Goal: Task Accomplishment & Management: Complete application form

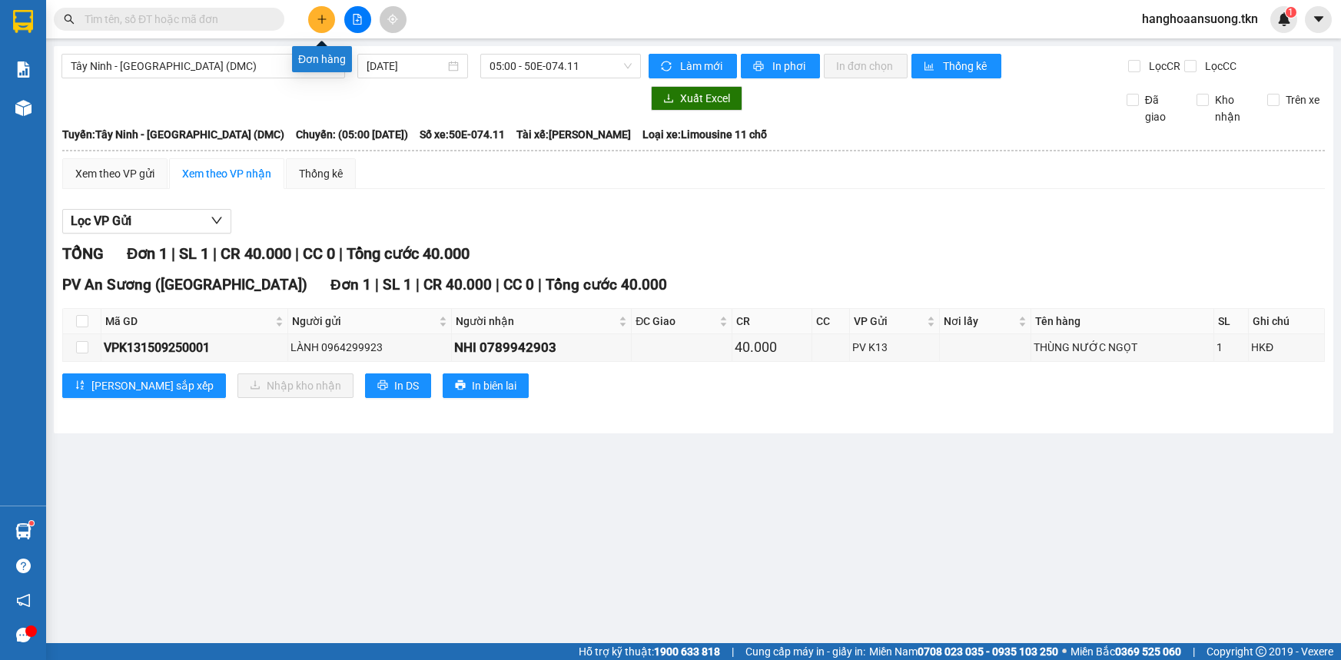
click at [330, 28] on button at bounding box center [321, 19] width 27 height 27
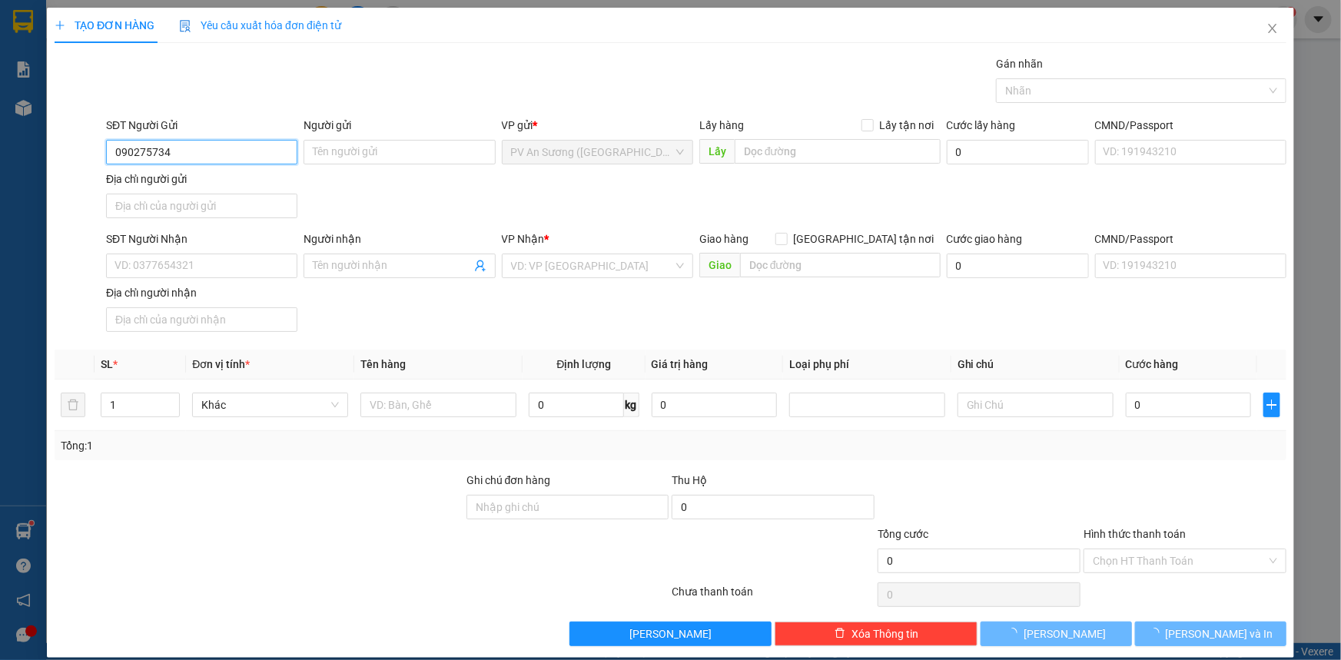
type input "0902757347"
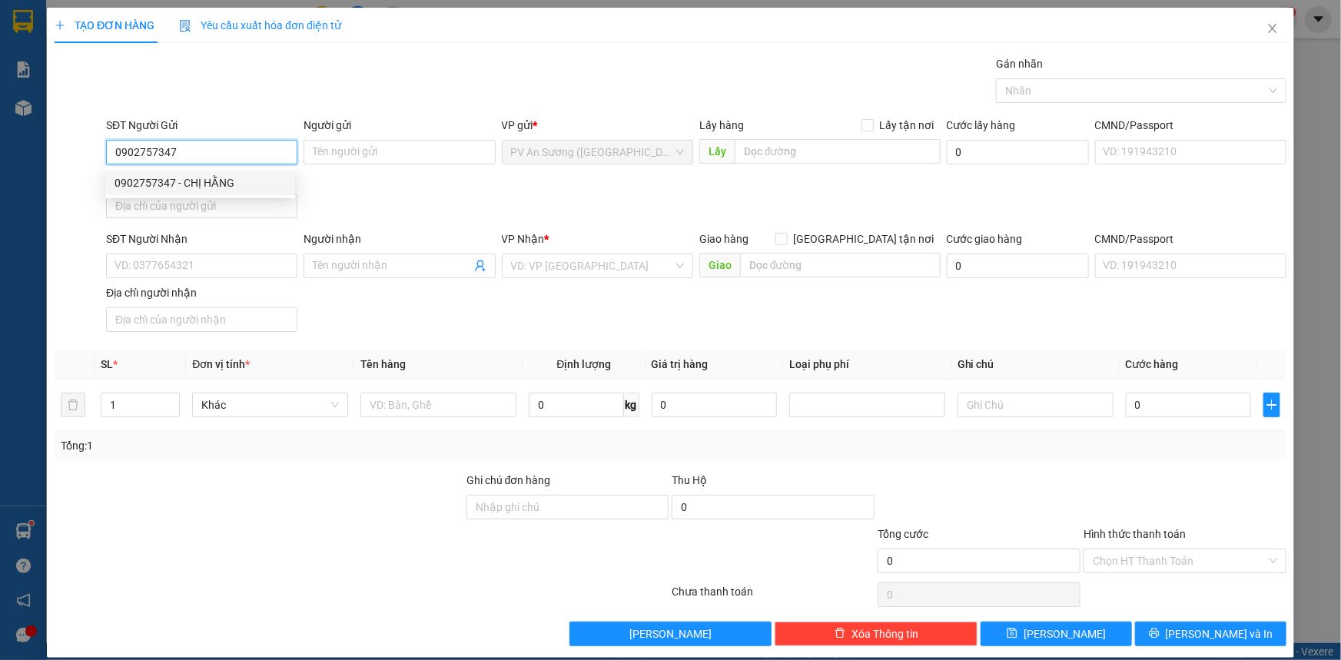
click at [188, 180] on div "0902757347 - CHỊ HẰNG" at bounding box center [200, 182] width 171 height 17
type input "CHỊ HẰNG"
type input "0942277897"
type input "CHỊ [PERSON_NAME]"
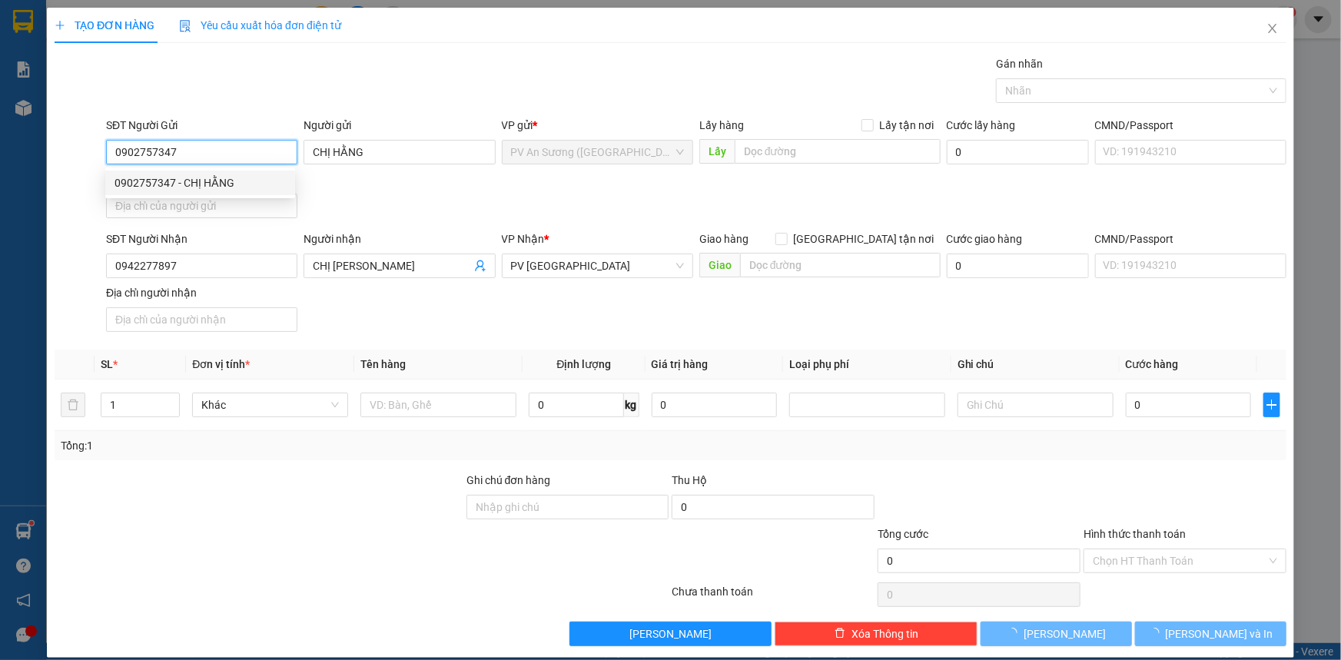
type input "30.000"
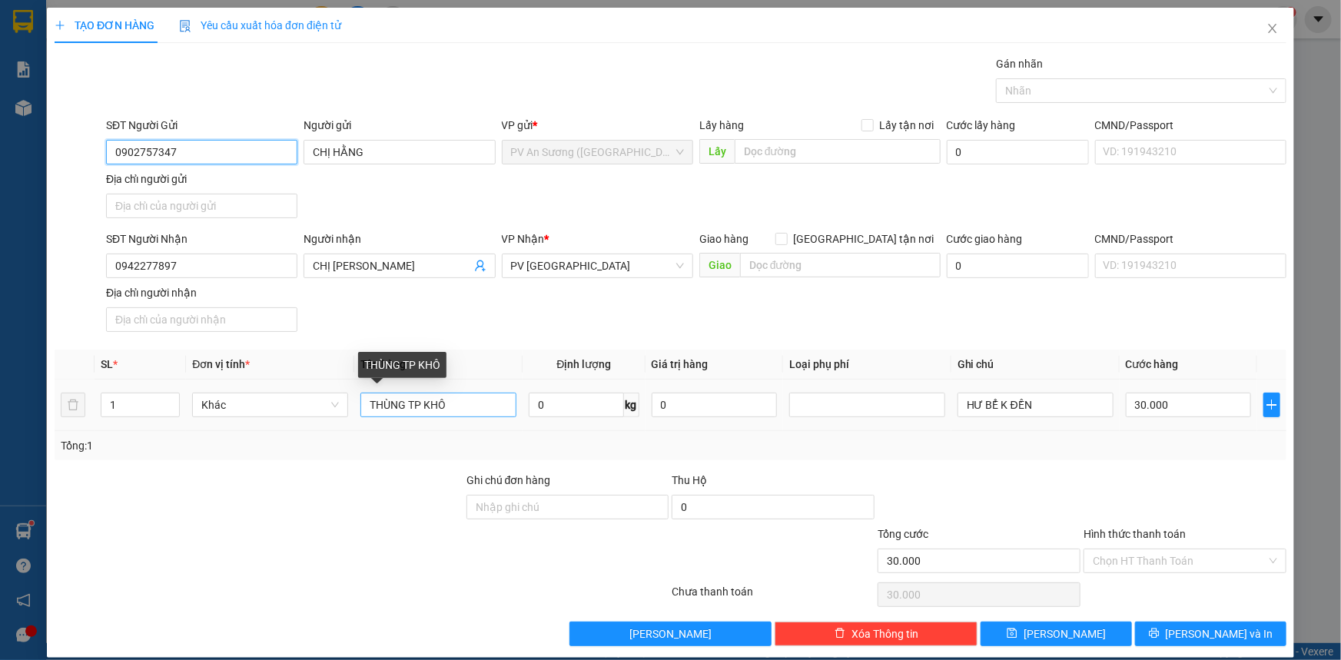
type input "0902757347"
click at [454, 406] on input "THÙNG TP KHÔ" at bounding box center [438, 405] width 156 height 25
type input "T"
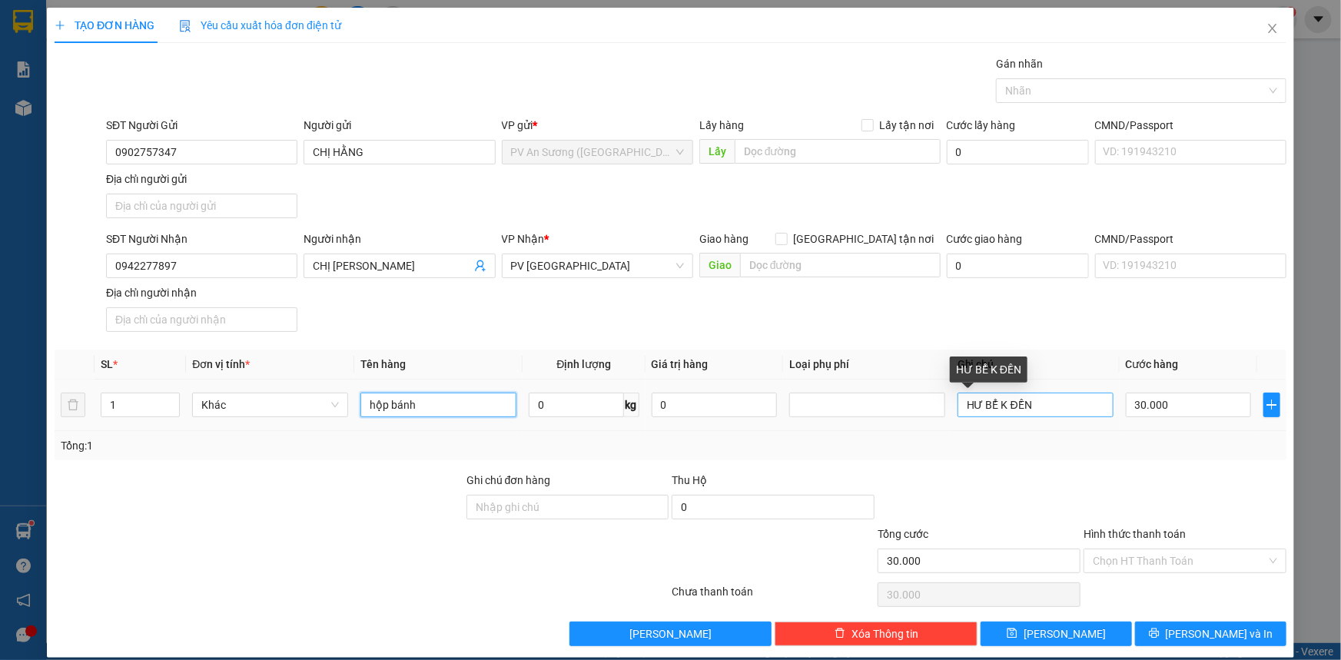
type input "hộp bánh"
click at [998, 400] on input "HƯ BỂ K ĐỀN" at bounding box center [1036, 405] width 156 height 25
type input "HƯ BỂ KHÔNG ĐỀN"
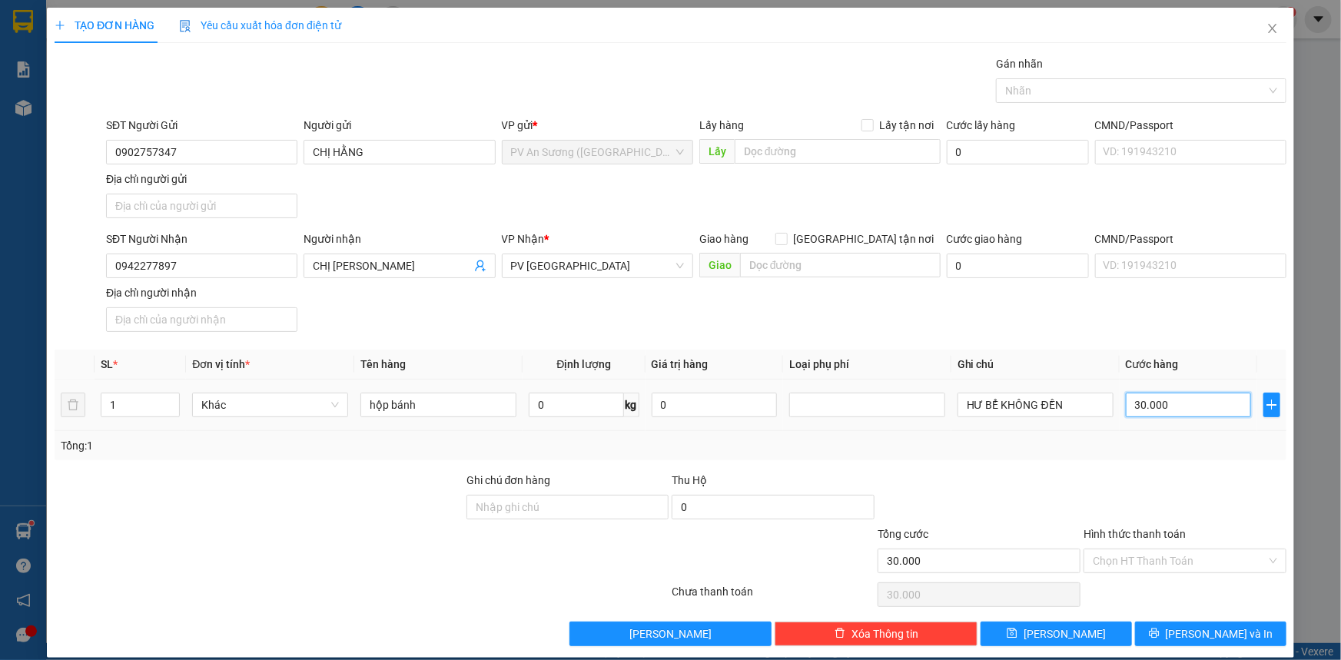
click at [1150, 398] on input "30.000" at bounding box center [1188, 405] width 125 height 25
type input "2"
type input "00.002"
type input "20"
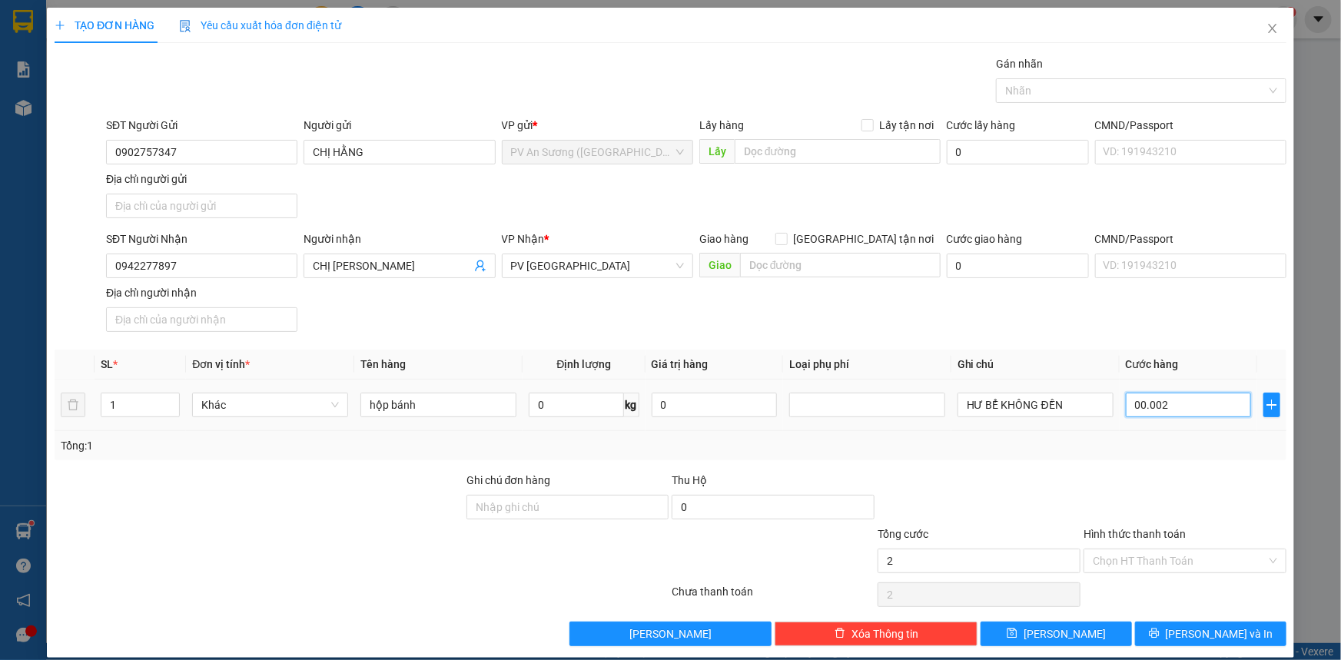
type input "20"
type input "0.000.020"
type input "20.000"
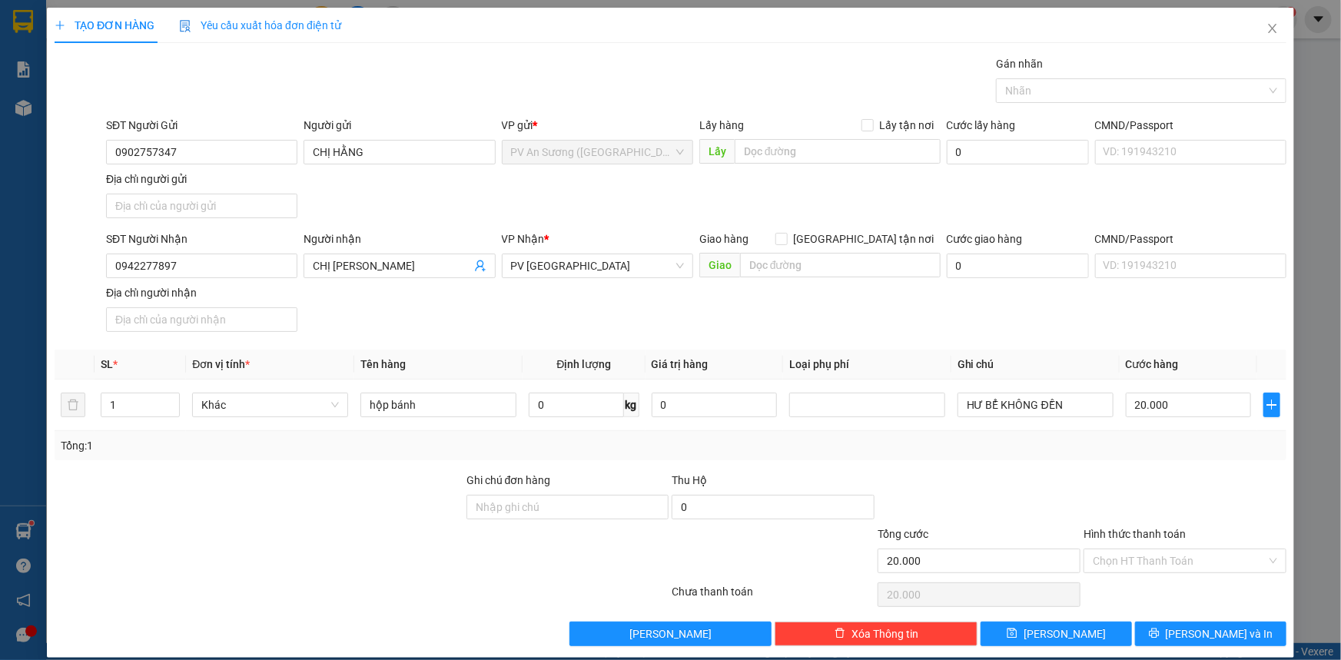
click at [1208, 476] on div at bounding box center [1185, 499] width 206 height 54
click at [1046, 92] on div at bounding box center [1133, 90] width 267 height 18
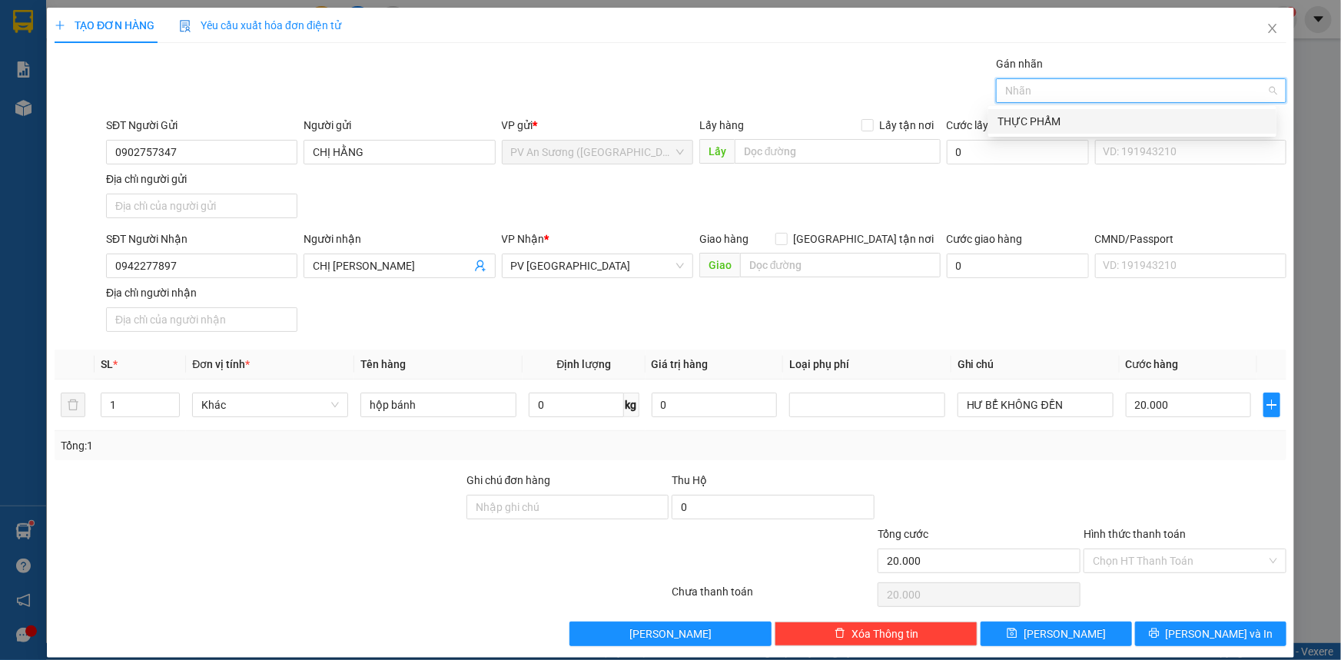
click at [1040, 121] on div "THỰC PHẨM" at bounding box center [1133, 121] width 270 height 17
click at [1158, 561] on input "Hình thức thanh toán" at bounding box center [1180, 561] width 174 height 23
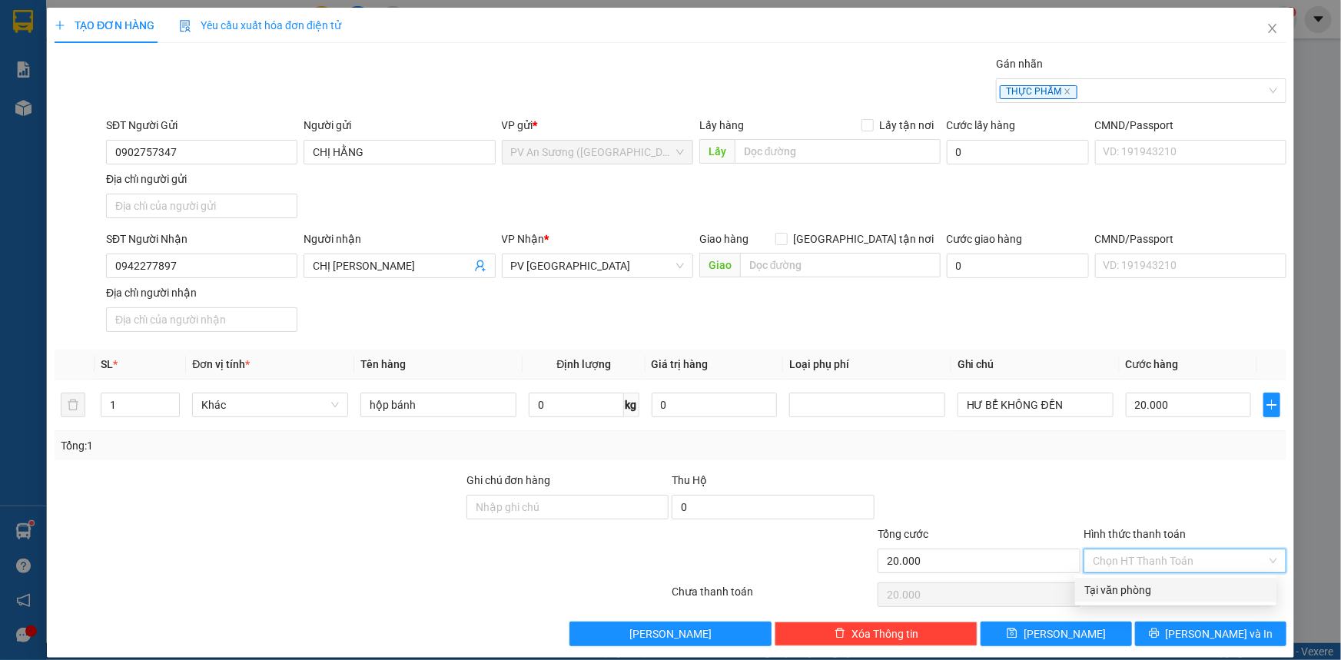
click at [1150, 595] on div "Tại văn phòng" at bounding box center [1176, 590] width 183 height 17
type input "0"
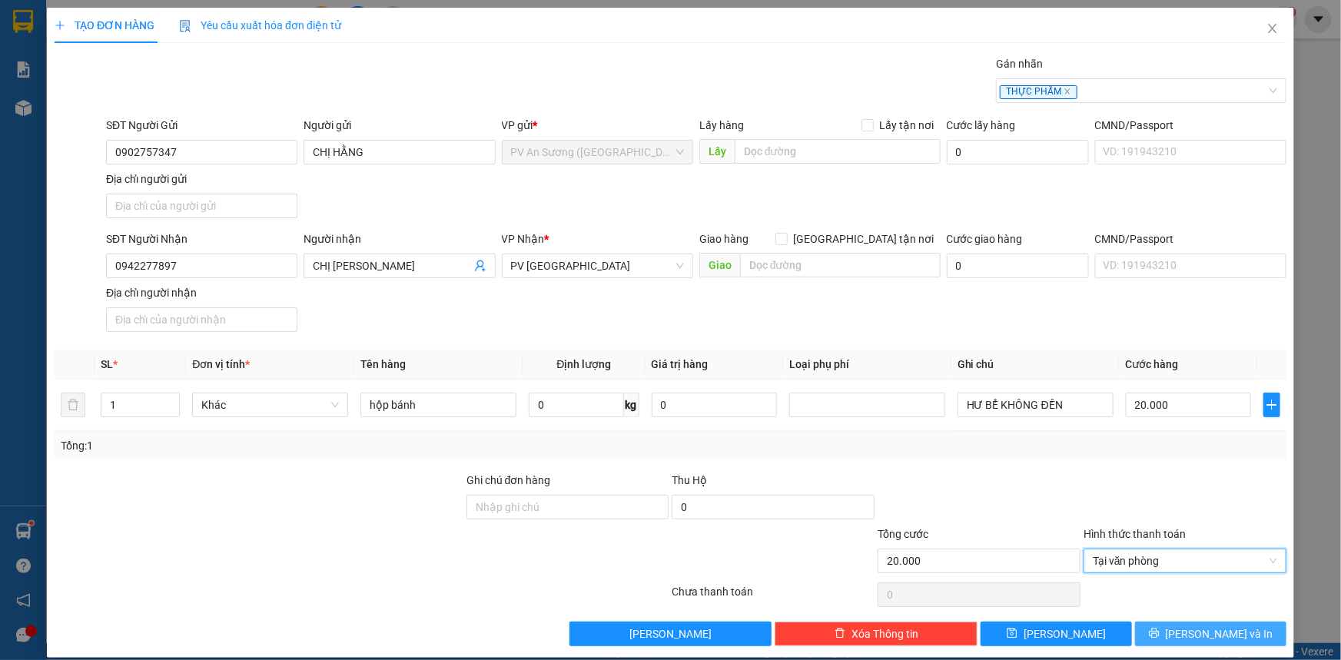
click at [1167, 631] on button "[PERSON_NAME] và In" at bounding box center [1210, 634] width 151 height 25
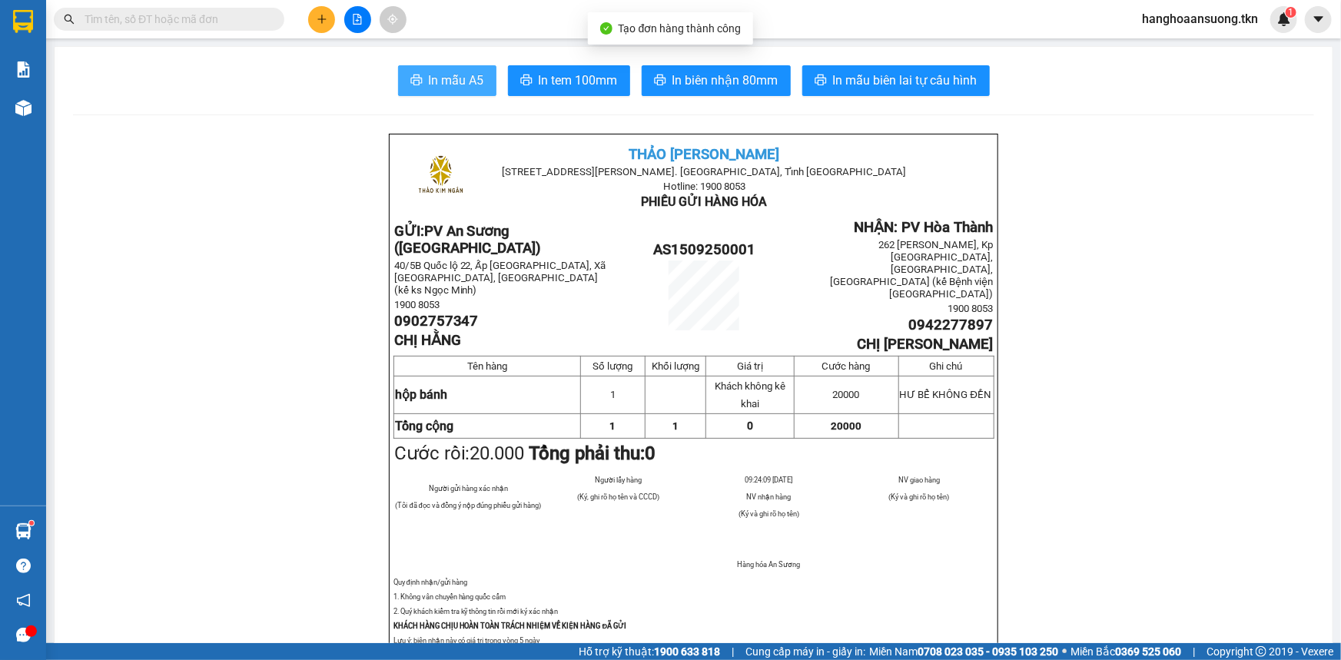
click at [456, 85] on span "In mẫu A5" at bounding box center [456, 80] width 55 height 19
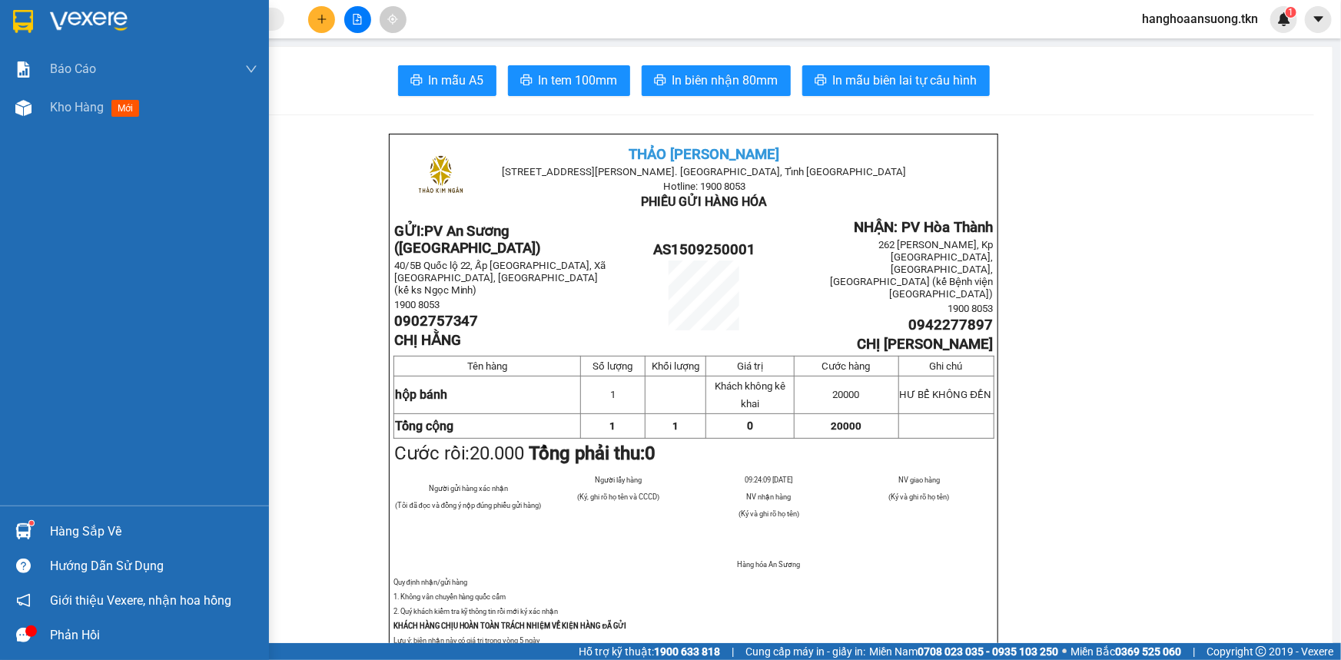
click at [65, 520] on div "Hàng sắp về" at bounding box center [154, 531] width 208 height 23
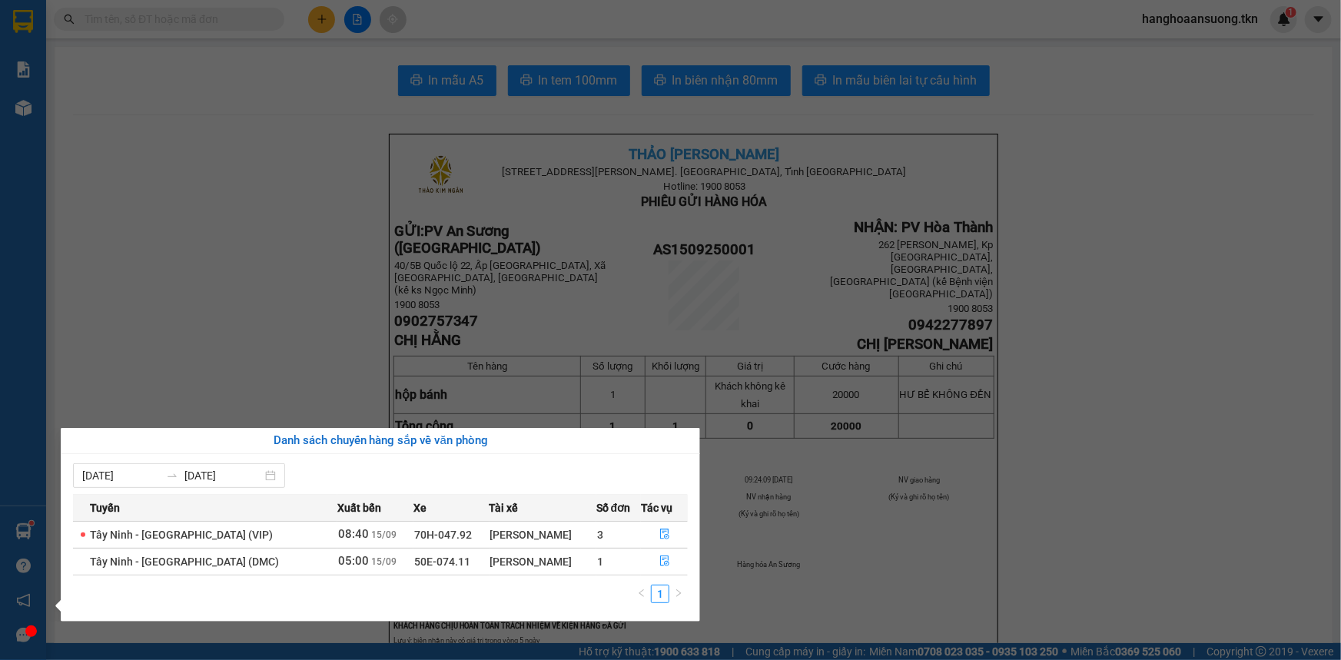
click at [176, 319] on section "Kết quả tìm kiếm ( 0 ) Bộ lọc No Data hanghoaansuong.tkn 1 Báo cáo Mẫu 1: Báo c…" at bounding box center [670, 330] width 1341 height 660
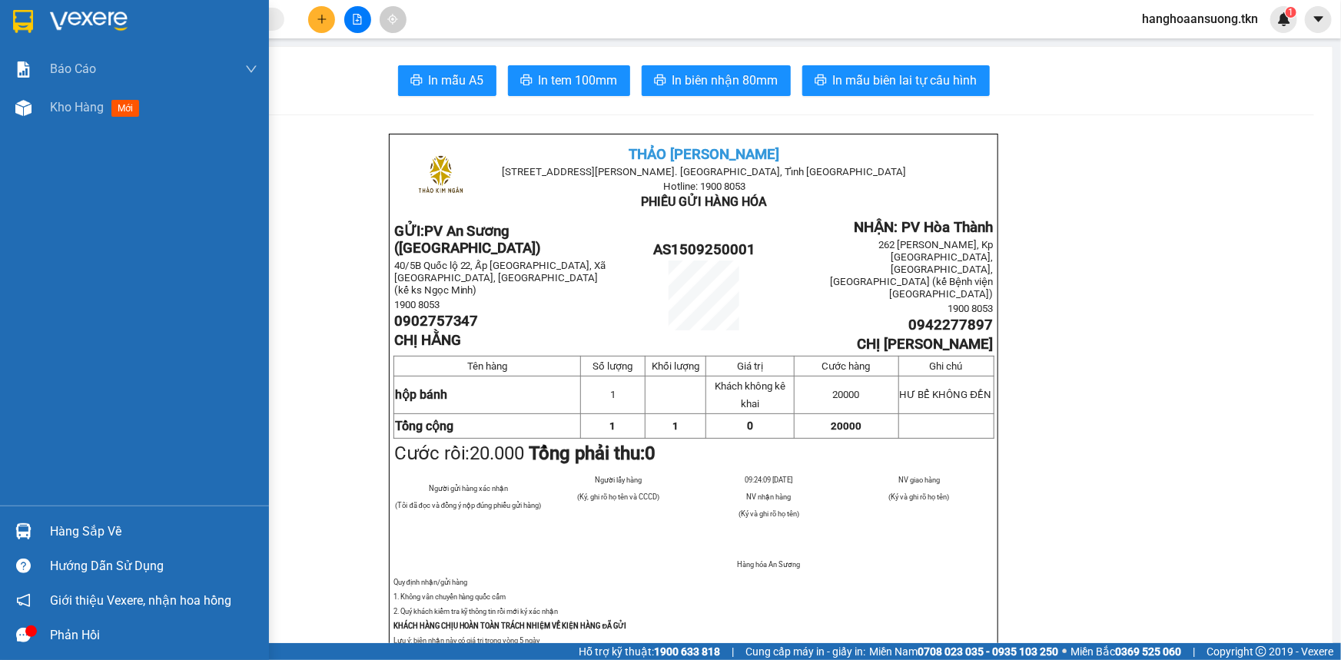
click at [55, 529] on div "Hàng sắp về" at bounding box center [154, 531] width 208 height 23
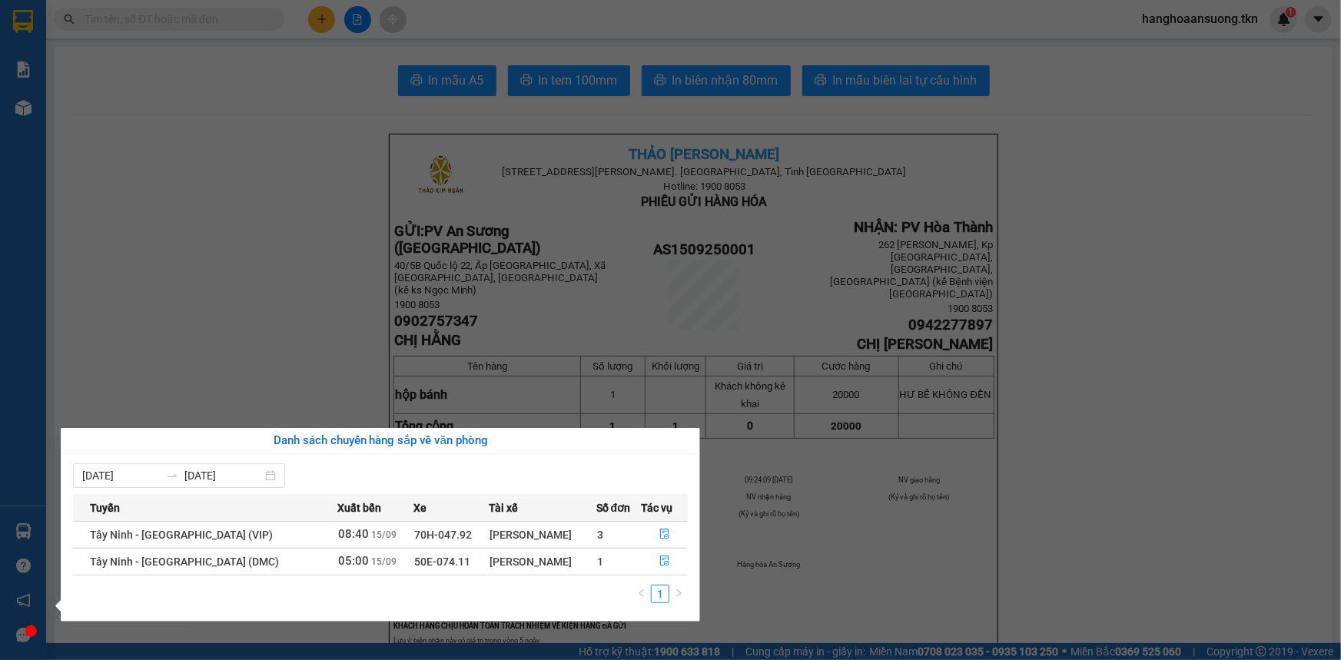
click at [206, 257] on section "Kết quả tìm kiếm ( 0 ) Bộ lọc No Data hanghoaansuong.tkn 1 Báo cáo Mẫu 1: Báo c…" at bounding box center [670, 330] width 1341 height 660
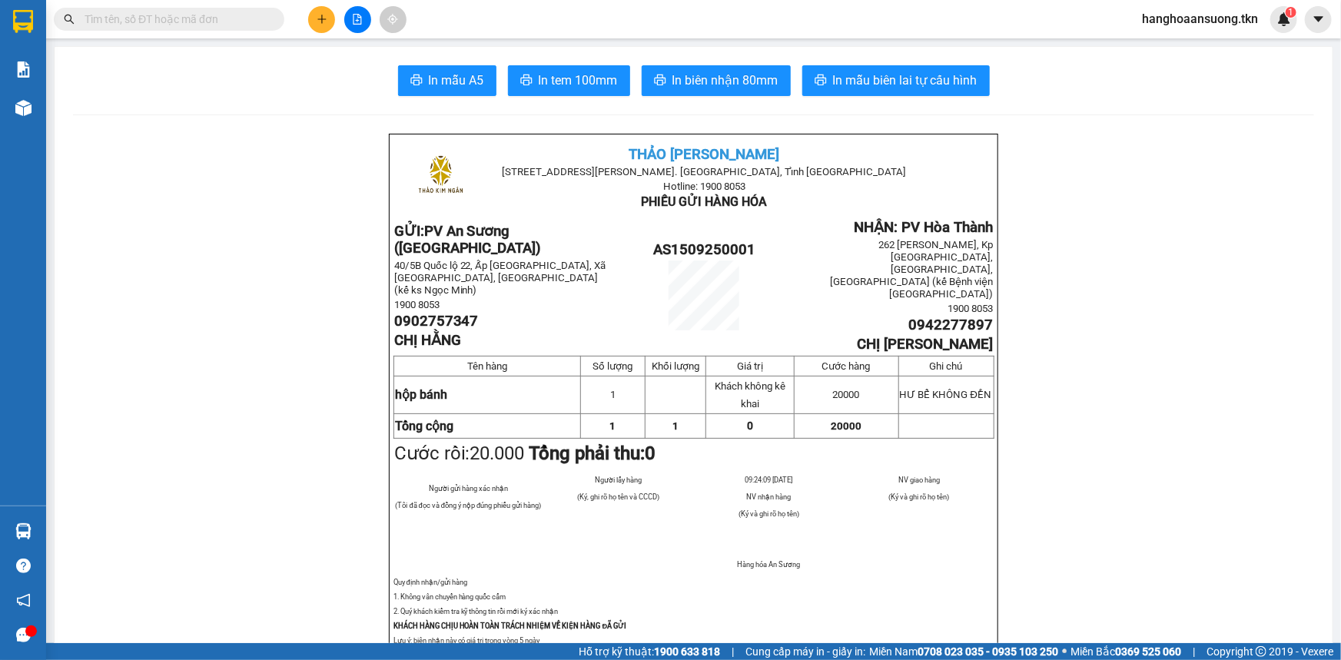
click at [319, 21] on icon "plus" at bounding box center [322, 19] width 11 height 11
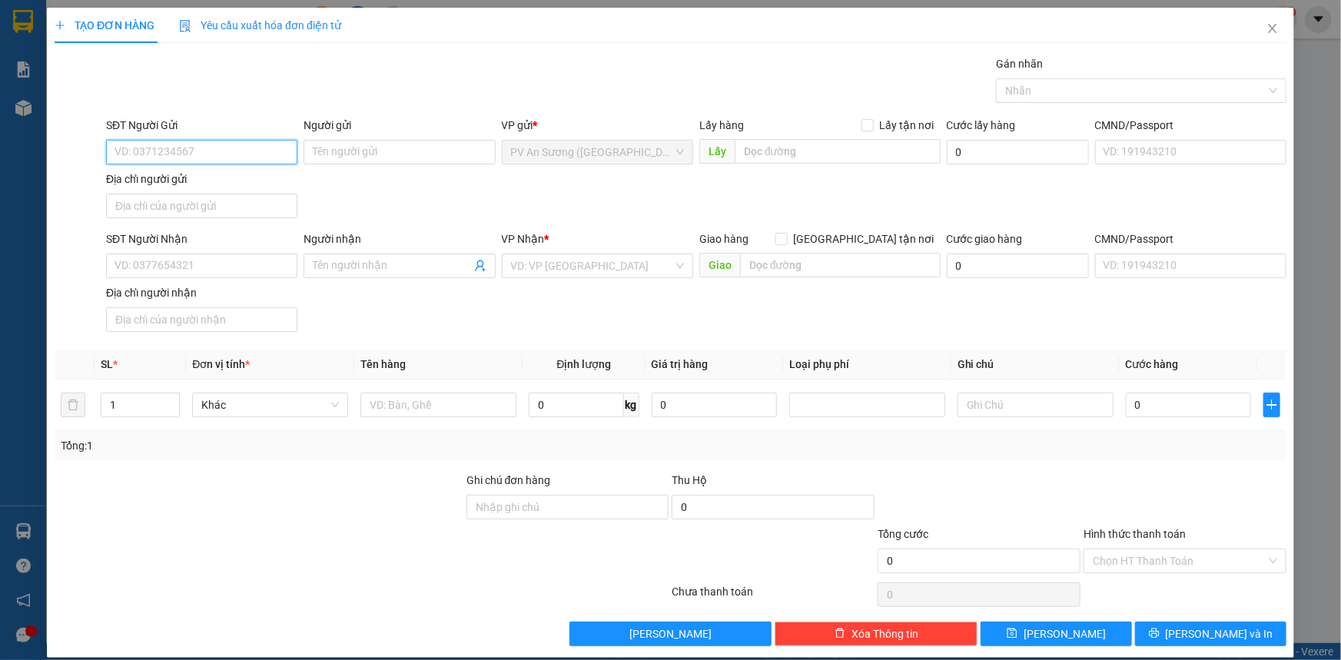
click at [211, 161] on input "SĐT Người Gửi" at bounding box center [201, 152] width 191 height 25
type input "0975729277"
drag, startPoint x: 321, startPoint y: 153, endPoint x: 370, endPoint y: 147, distance: 50.3
click at [370, 147] on input "Người gửi" at bounding box center [399, 152] width 191 height 25
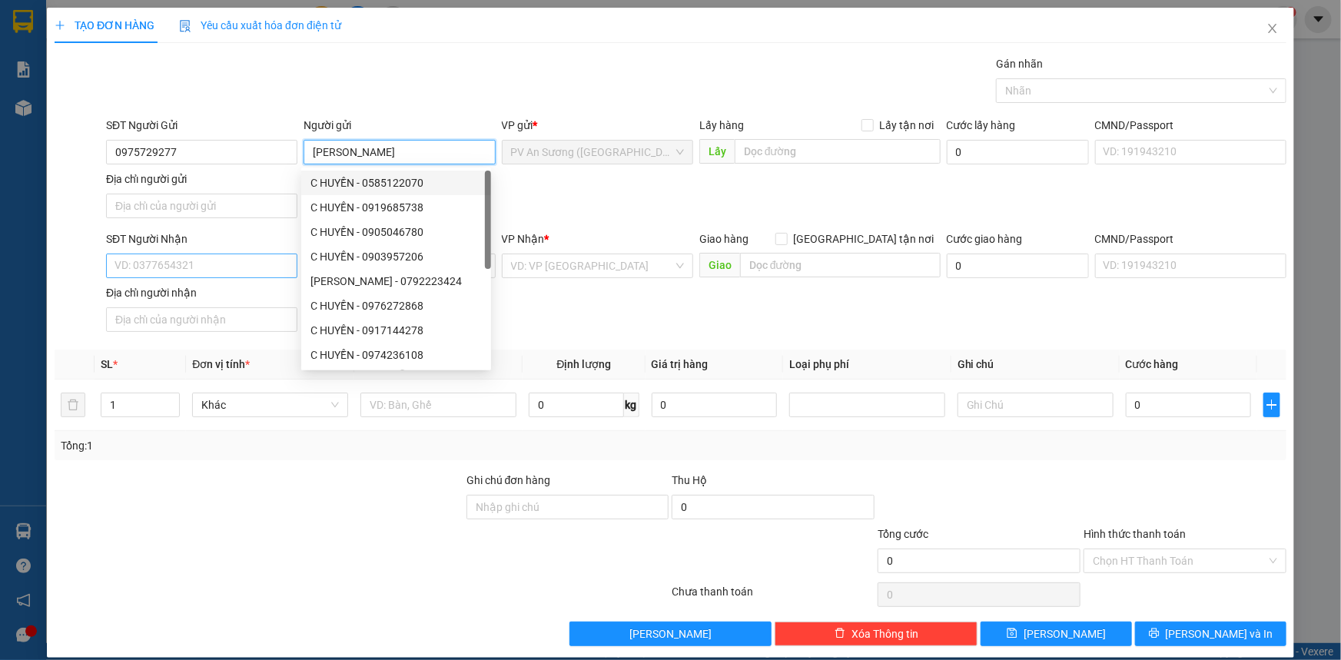
type input "[PERSON_NAME]"
click at [183, 254] on input "SĐT Người Nhận" at bounding box center [201, 266] width 191 height 25
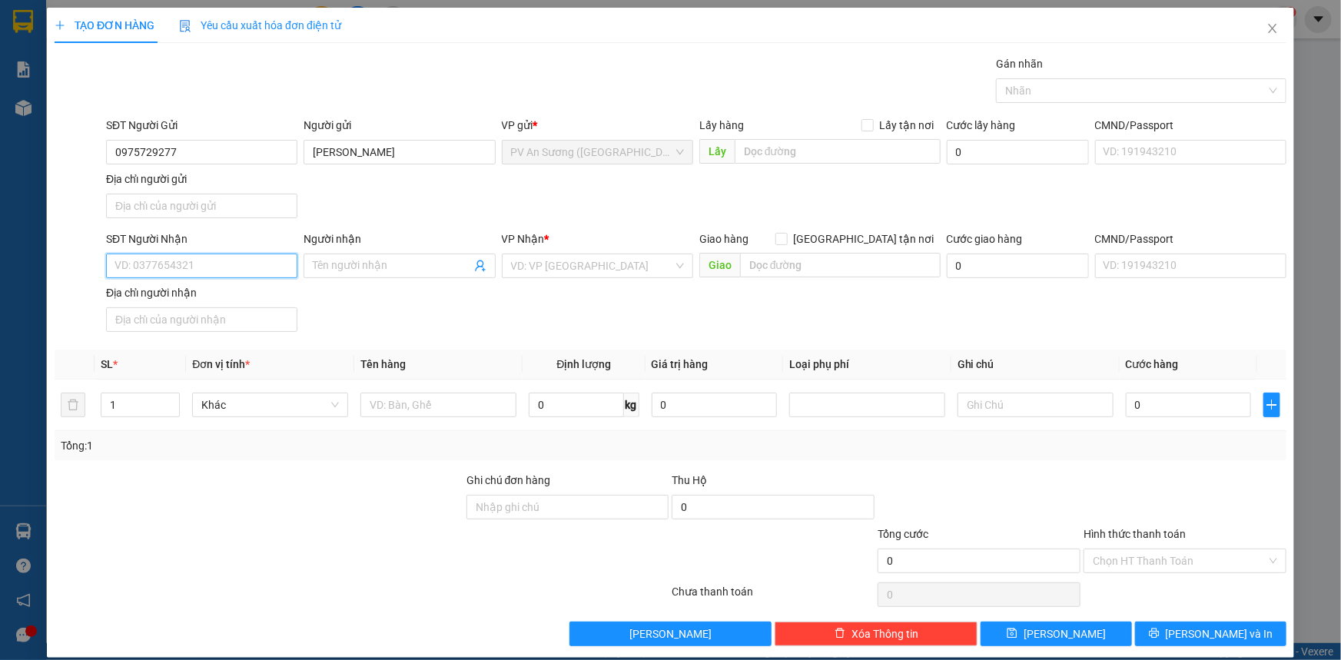
click at [187, 255] on input "SĐT Người Nhận" at bounding box center [201, 266] width 191 height 25
type input "0983693642"
click at [367, 254] on span at bounding box center [399, 266] width 191 height 25
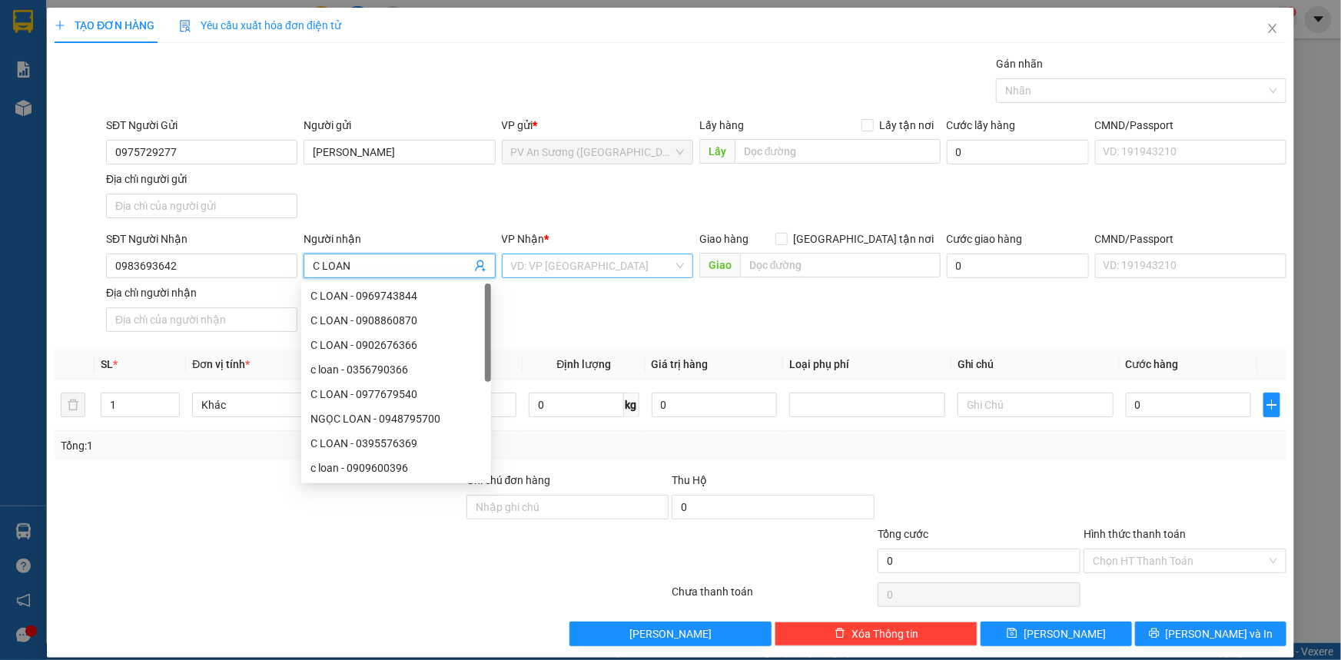
type input "C LOAN"
click at [540, 258] on input "search" at bounding box center [592, 265] width 162 height 23
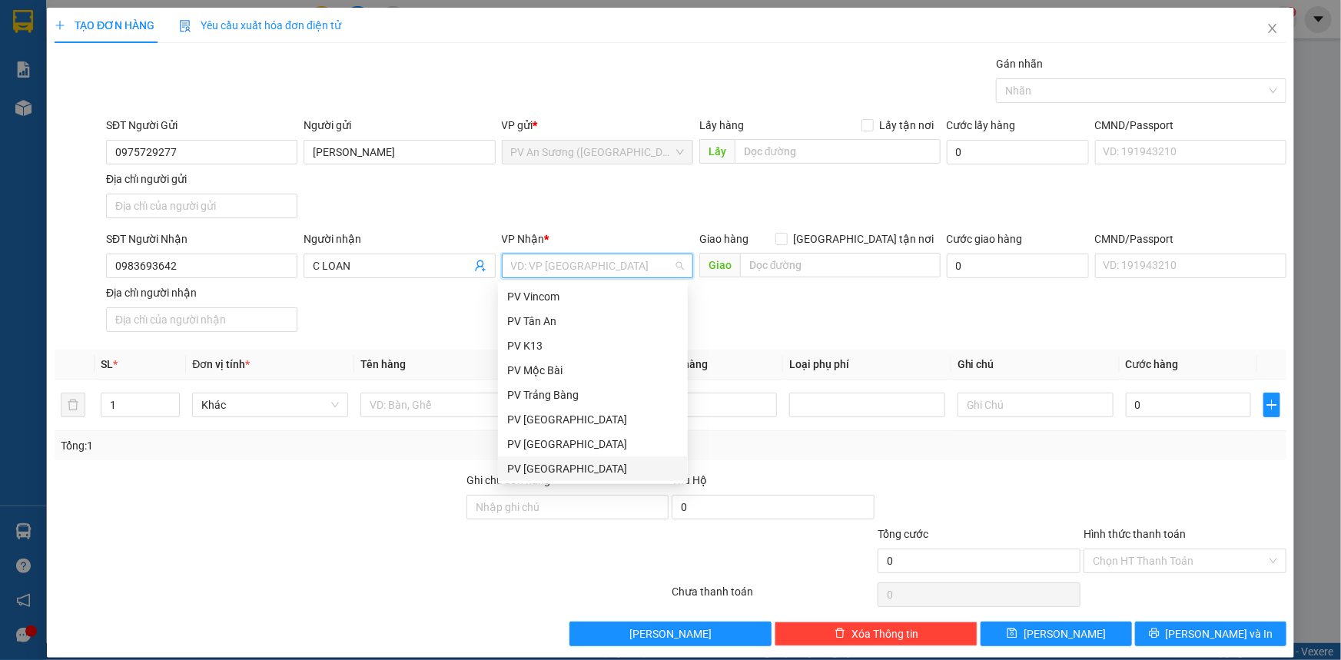
click at [579, 473] on div "PV [GEOGRAPHIC_DATA]" at bounding box center [592, 468] width 171 height 17
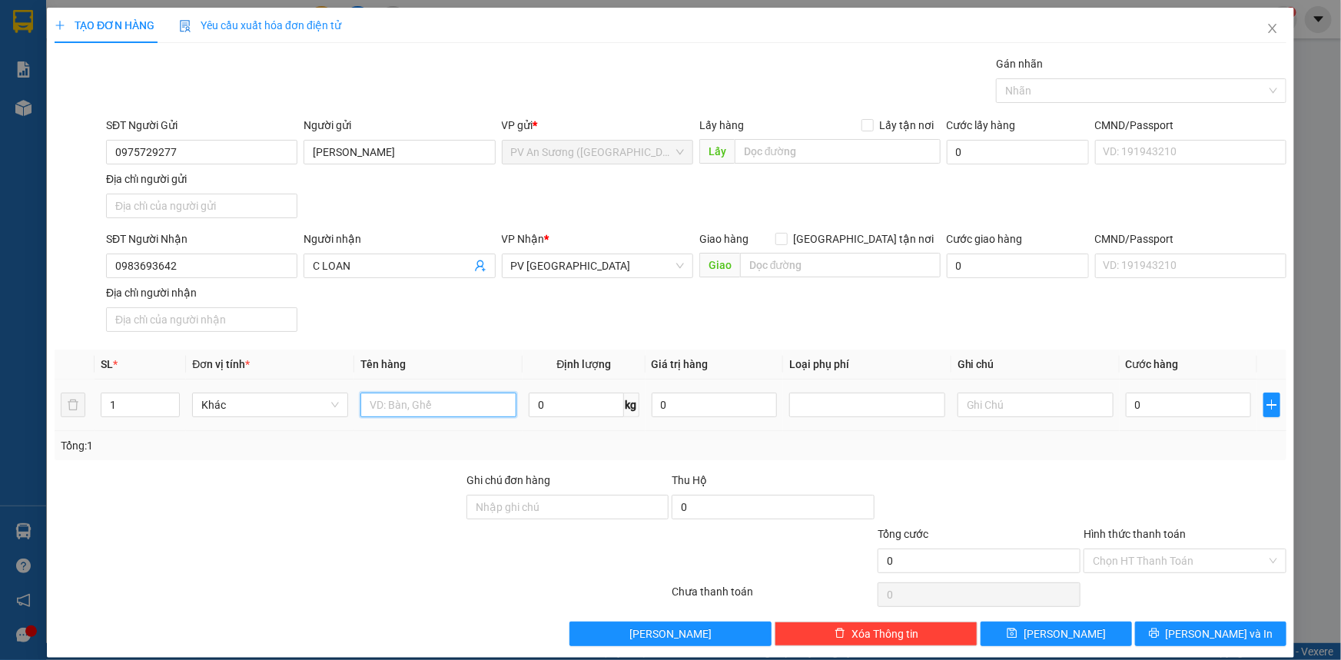
click at [404, 397] on input "text" at bounding box center [438, 405] width 156 height 25
click at [1079, 87] on div at bounding box center [1133, 90] width 267 height 18
type input "THÙNG TRÁI CÂY"
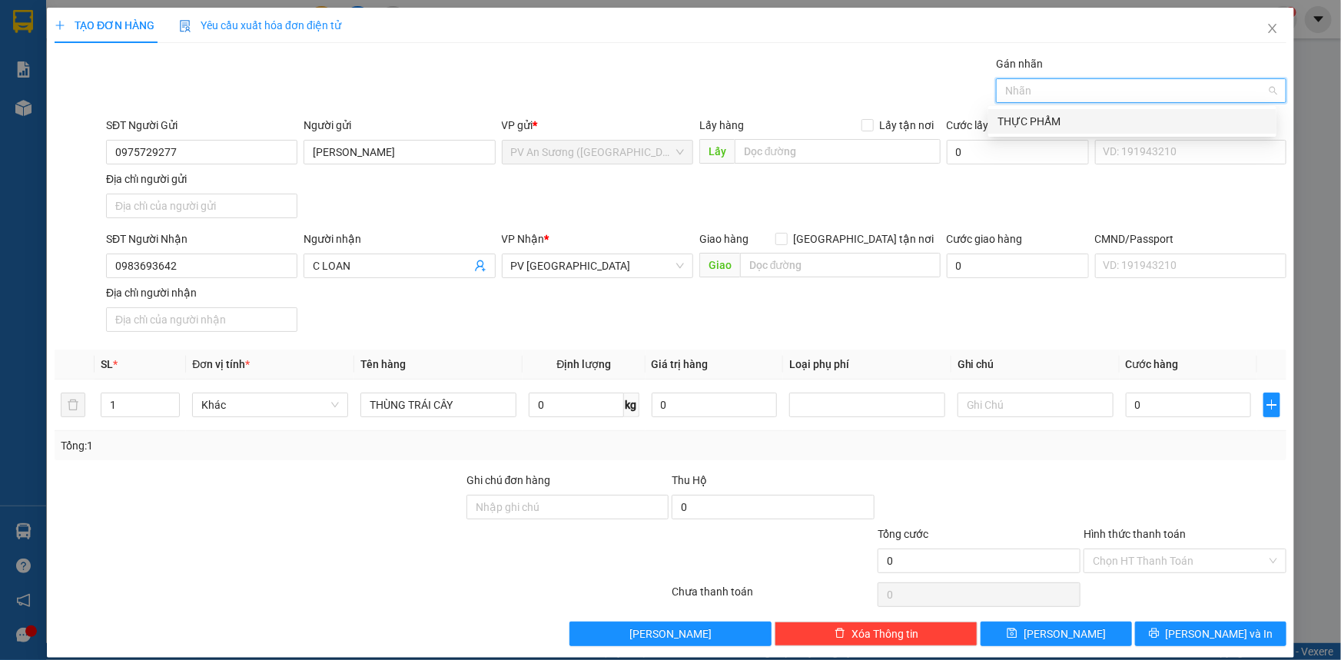
click at [1060, 130] on div "THỰC PHẨM" at bounding box center [1132, 121] width 288 height 25
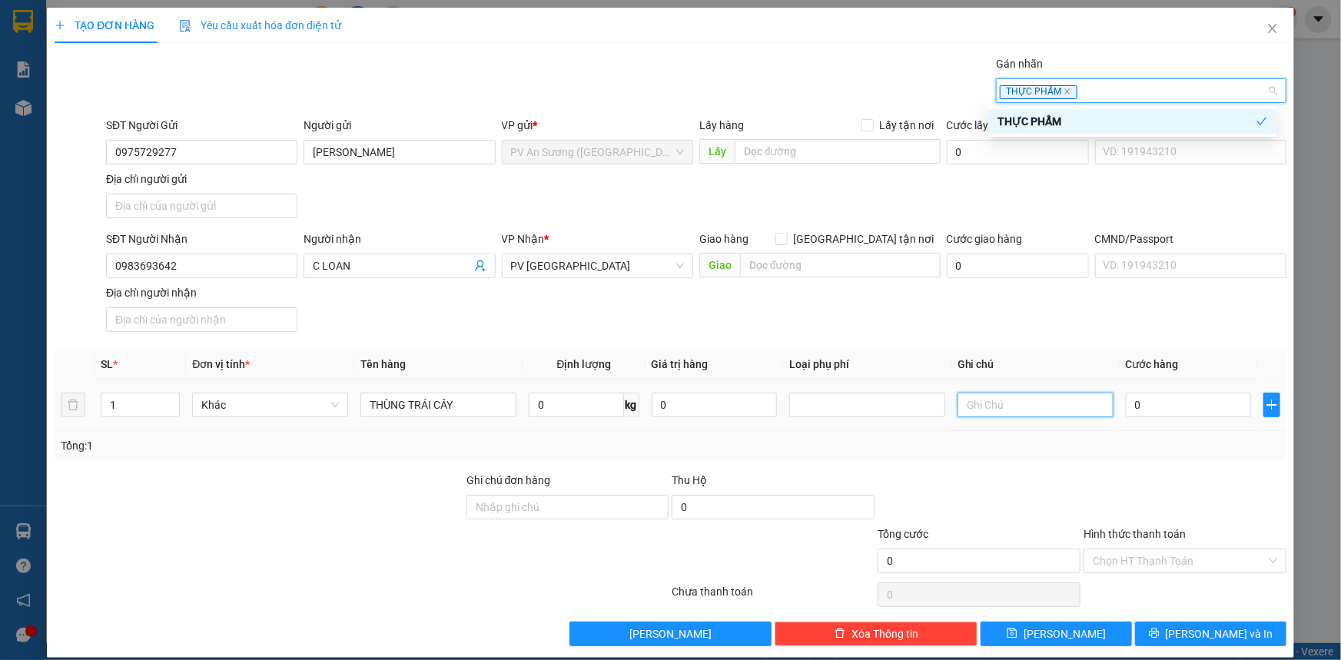
click at [1046, 403] on input "text" at bounding box center [1036, 405] width 156 height 25
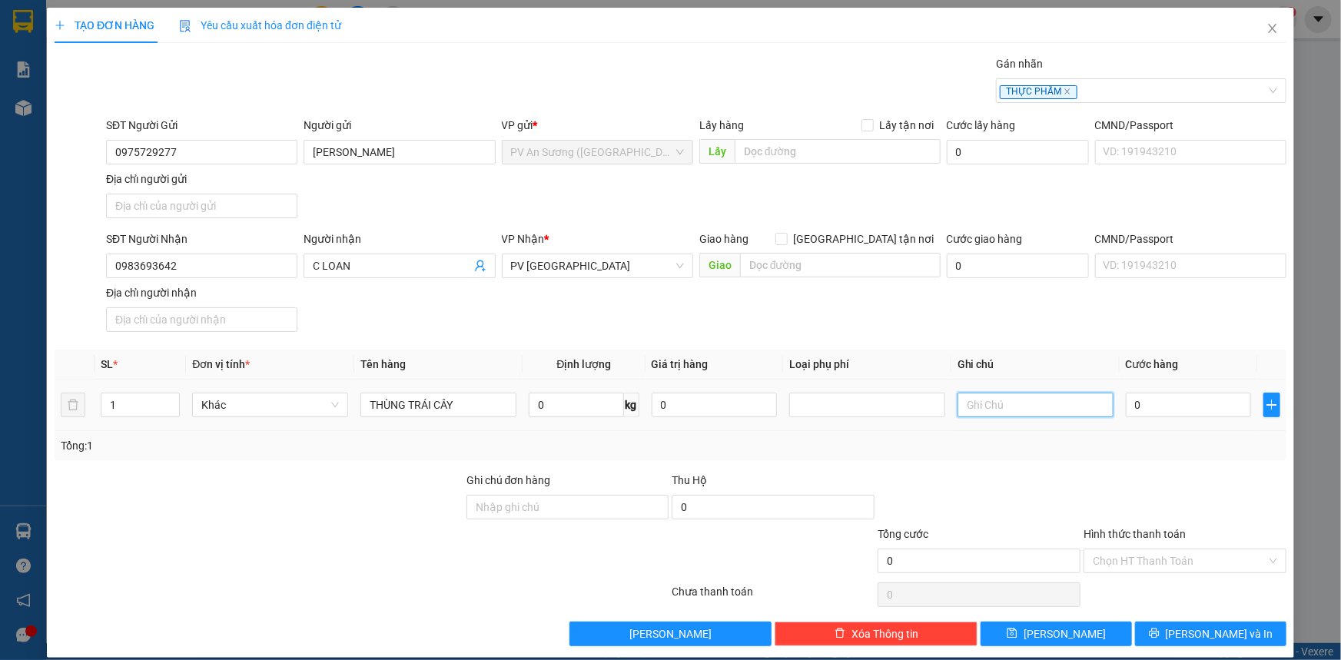
type input "K"
type input "HƯ KHÔNG ĐỀN"
click at [1131, 414] on input "0" at bounding box center [1188, 405] width 125 height 25
type input "004"
type input "4"
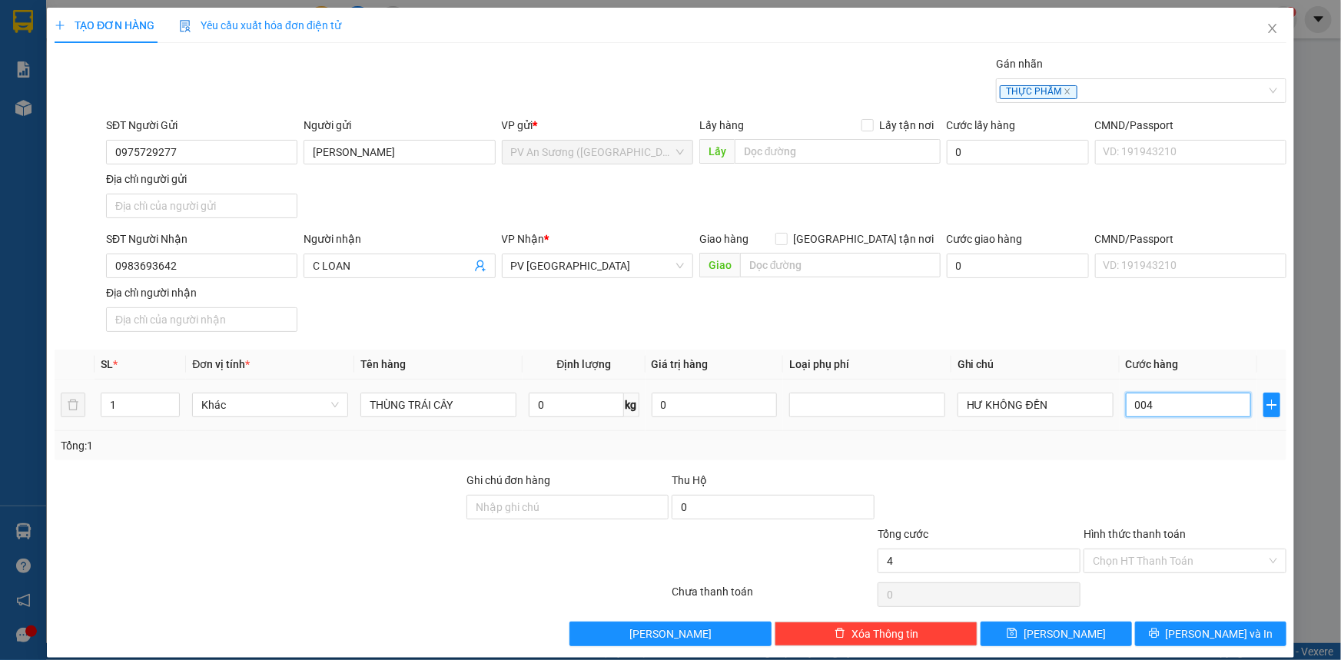
type input "4"
type input "0.040"
type input "40"
click at [1134, 480] on div at bounding box center [1185, 499] width 206 height 54
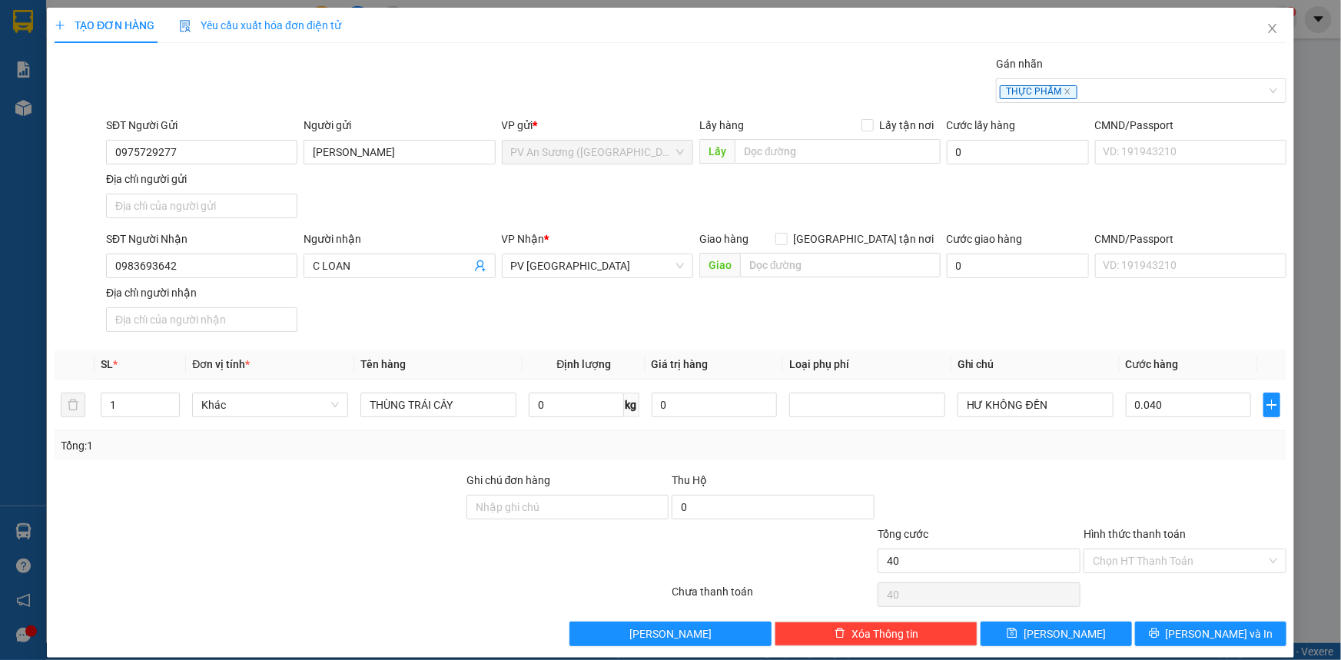
type input "40.000"
click at [1131, 567] on input "Hình thức thanh toán" at bounding box center [1180, 561] width 174 height 23
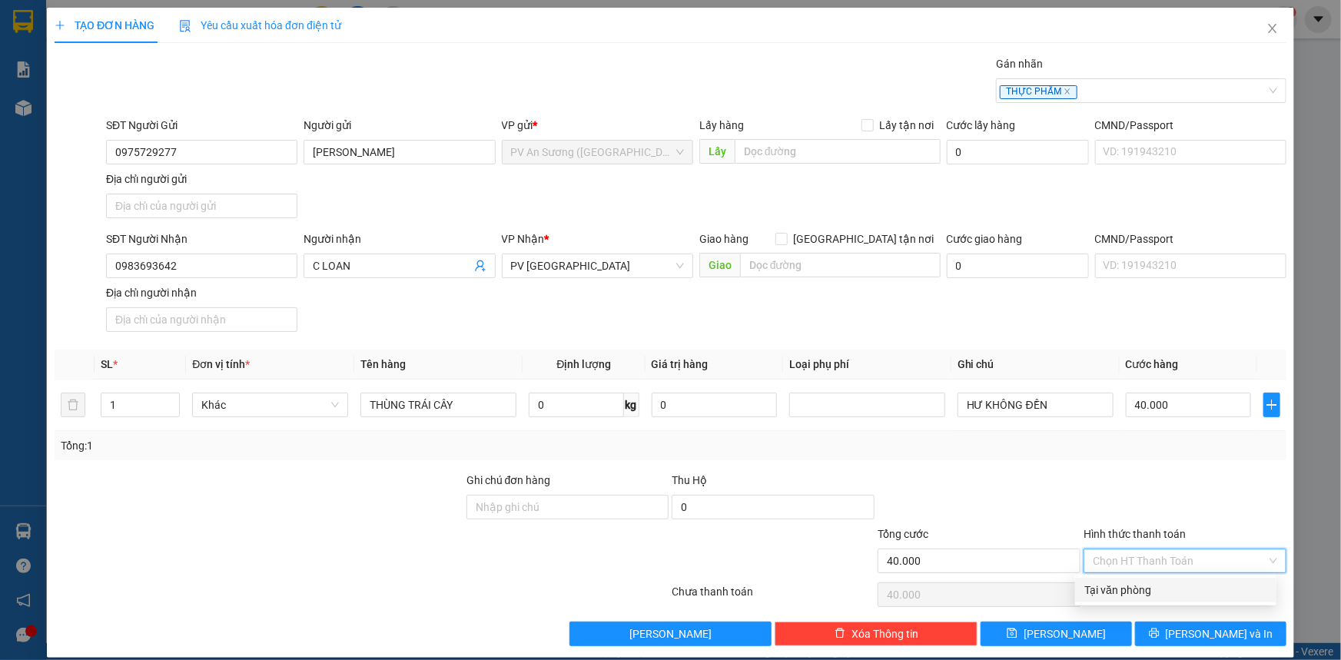
click at [1130, 593] on div "Tại văn phòng" at bounding box center [1176, 590] width 183 height 17
type input "0"
click at [1180, 590] on div "Tại văn phòng" at bounding box center [1176, 590] width 183 height 17
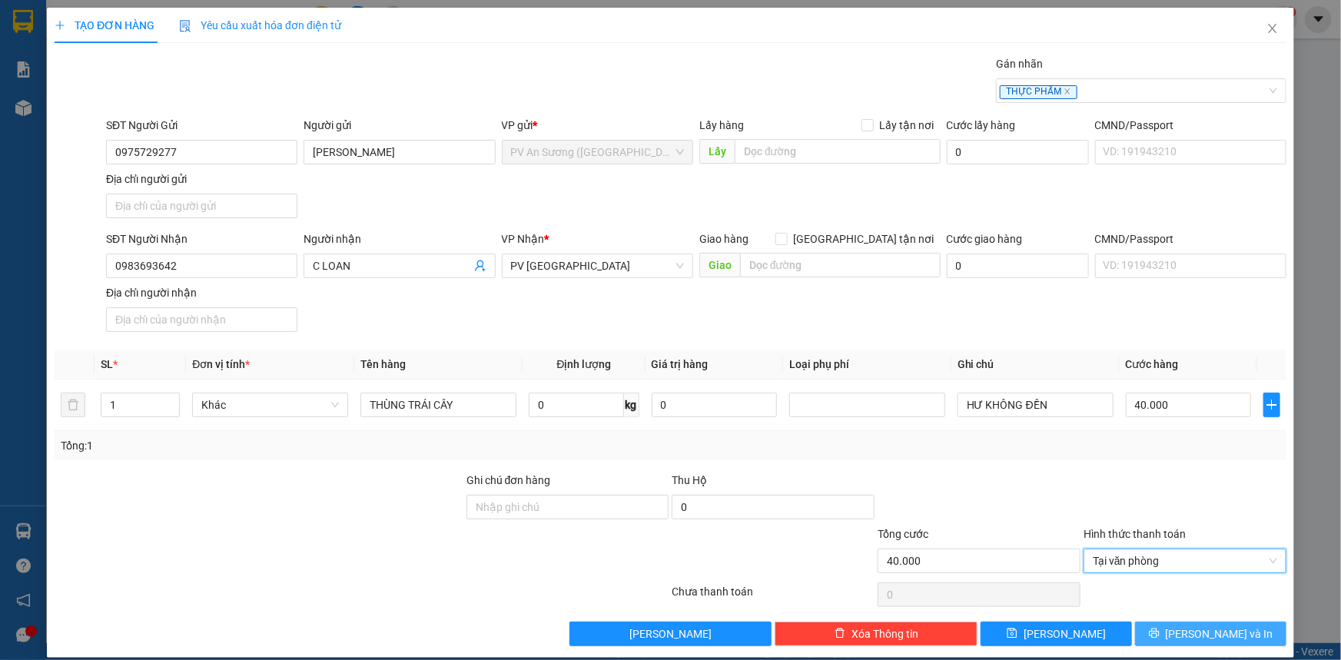
click at [1181, 623] on button "[PERSON_NAME] và In" at bounding box center [1210, 634] width 151 height 25
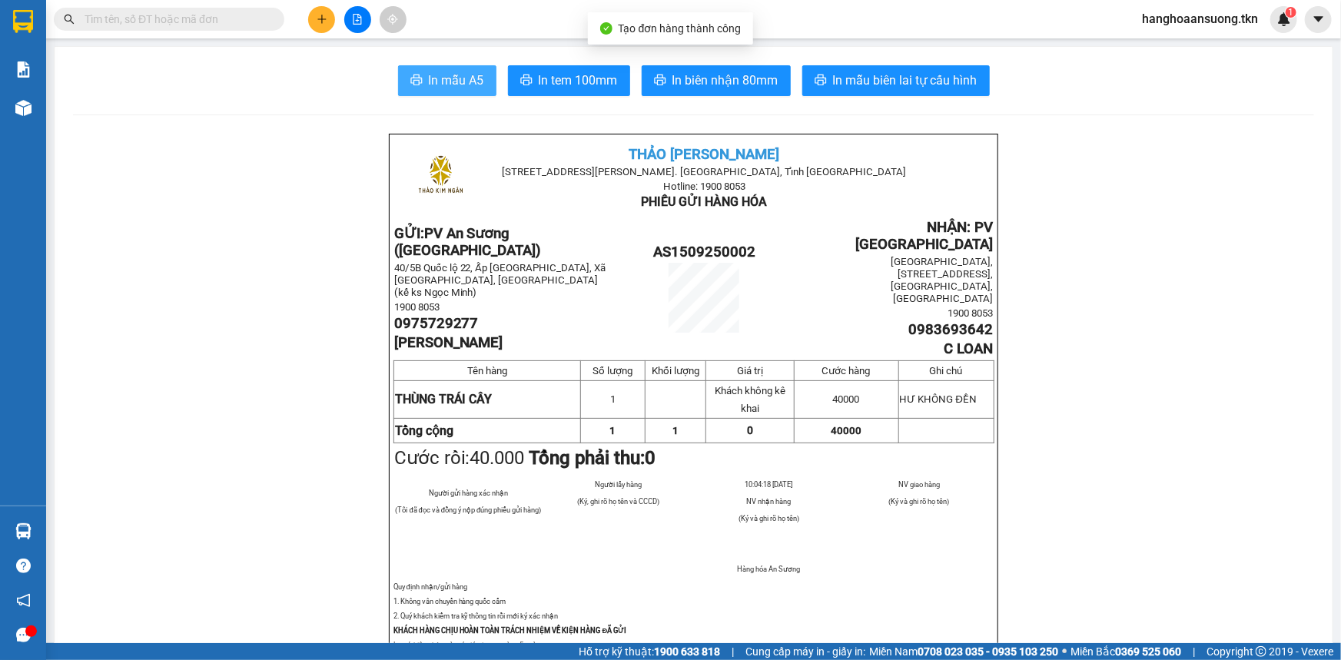
click at [433, 78] on span "In mẫu A5" at bounding box center [456, 80] width 55 height 19
drag, startPoint x: 1105, startPoint y: 415, endPoint x: 1341, endPoint y: 520, distance: 257.7
